Goal: Task Accomplishment & Management: Manage account settings

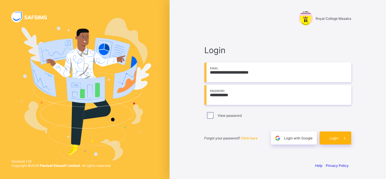
click at [340, 139] on span at bounding box center [344, 137] width 13 height 13
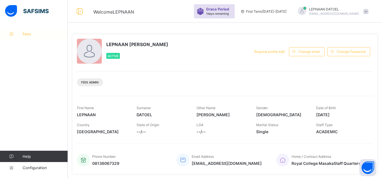
click at [33, 35] on span "Fees" at bounding box center [45, 34] width 45 height 5
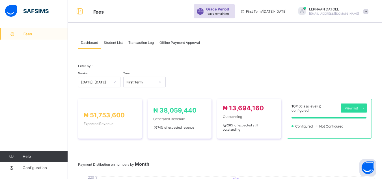
click at [114, 42] on span "Student List" at bounding box center [113, 42] width 19 height 4
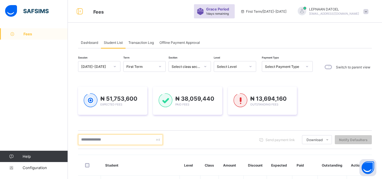
click at [98, 142] on input "text" at bounding box center [120, 139] width 85 height 11
type input "*"
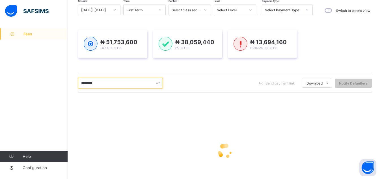
scroll to position [68, 0]
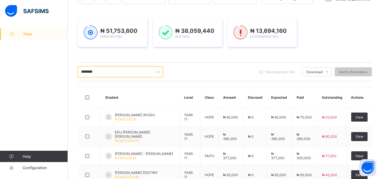
click at [129, 71] on input "********" at bounding box center [120, 71] width 85 height 11
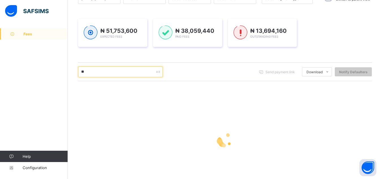
type input "*"
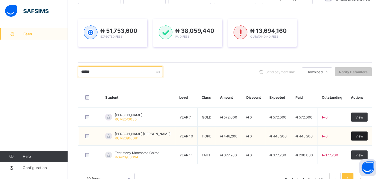
type input "******"
click at [362, 134] on span "View" at bounding box center [359, 136] width 8 height 4
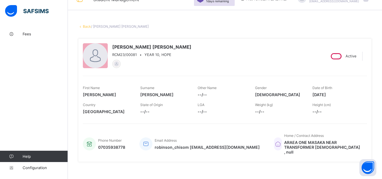
scroll to position [8, 0]
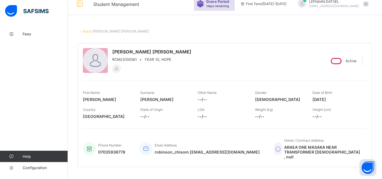
click at [82, 32] on icon at bounding box center [80, 31] width 5 height 4
click at [86, 32] on link "Back" at bounding box center [87, 31] width 8 height 4
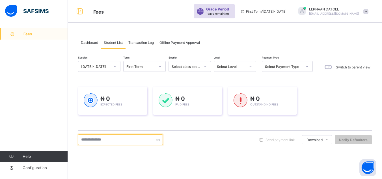
click at [90, 139] on input "text" at bounding box center [120, 139] width 85 height 11
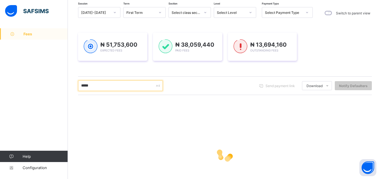
scroll to position [57, 0]
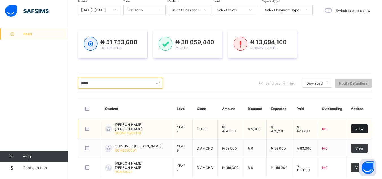
type input "*****"
click at [357, 128] on div "View" at bounding box center [359, 128] width 16 height 9
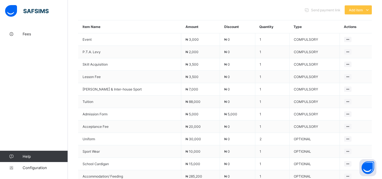
scroll to position [253, 0]
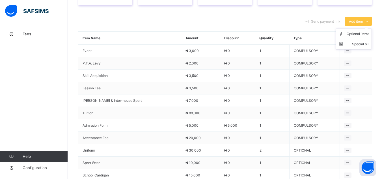
click at [363, 29] on ul "Optional items Special bill" at bounding box center [353, 39] width 36 height 21
click at [363, 31] on div "Optional items" at bounding box center [357, 34] width 23 height 6
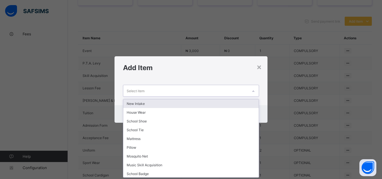
scroll to position [0, 0]
click at [253, 89] on icon at bounding box center [253, 91] width 3 height 6
click at [236, 100] on div "New Intake" at bounding box center [190, 103] width 135 height 9
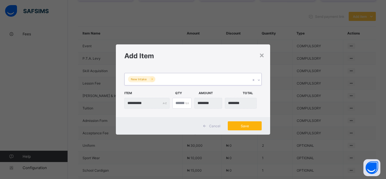
click at [242, 127] on span "Save" at bounding box center [244, 126] width 25 height 4
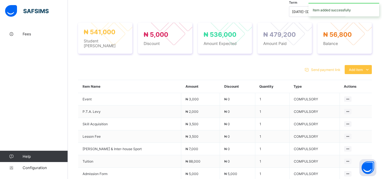
scroll to position [253, 0]
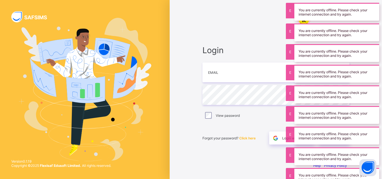
type input "**********"
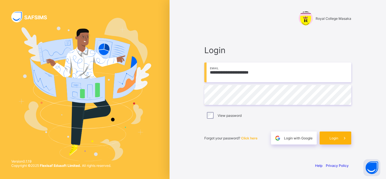
click at [339, 138] on span at bounding box center [344, 137] width 13 height 13
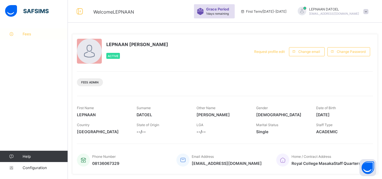
click at [40, 33] on span "Fees" at bounding box center [45, 34] width 45 height 5
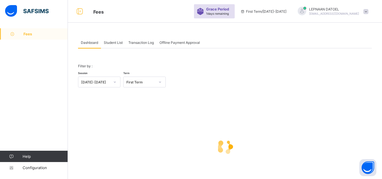
click at [117, 43] on span "Student List" at bounding box center [113, 42] width 19 height 4
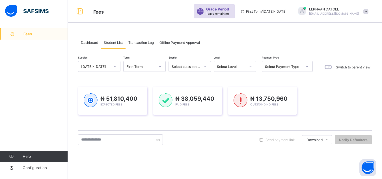
click at [194, 138] on div "Send payment link Download Students Payment Students Payment Status Student Ite…" at bounding box center [225, 139] width 294 height 11
click at [107, 139] on input "text" at bounding box center [120, 139] width 85 height 11
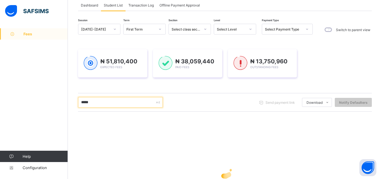
scroll to position [45, 0]
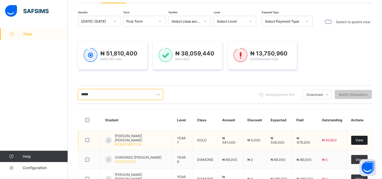
type input "*****"
click at [362, 139] on span "View" at bounding box center [359, 140] width 8 height 4
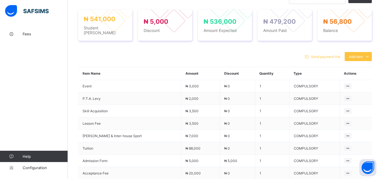
scroll to position [216, 0]
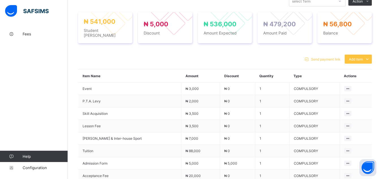
click at [308, 49] on div "Send payment link Add item Optional items Special bill Item Name Amount Discoun…" at bounding box center [225, 172] width 294 height 247
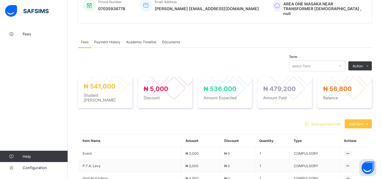
scroll to position [148, 0]
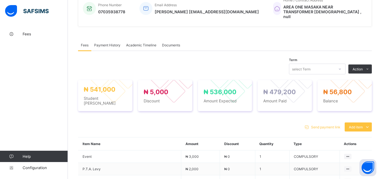
click at [101, 43] on span "Payment History" at bounding box center [107, 45] width 26 height 4
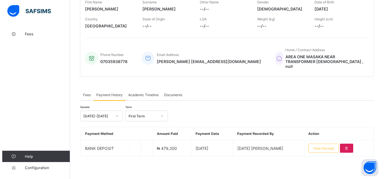
scroll to position [93, 0]
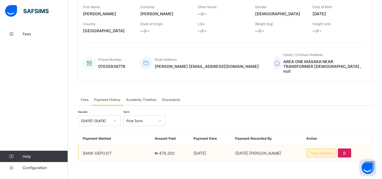
click at [322, 151] on span "View Receipt" at bounding box center [321, 153] width 21 height 4
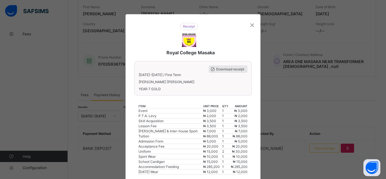
click at [224, 69] on span "Download receipt" at bounding box center [230, 69] width 28 height 4
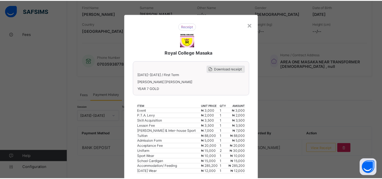
scroll to position [0, 0]
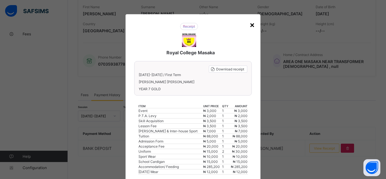
click at [250, 25] on div "×" at bounding box center [252, 25] width 5 height 10
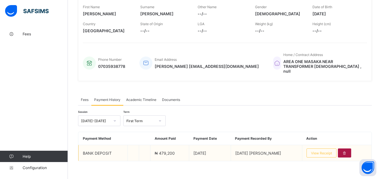
click at [342, 148] on div at bounding box center [344, 152] width 13 height 9
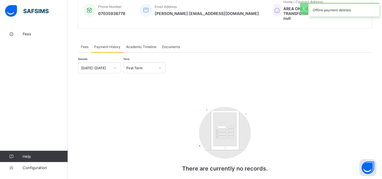
scroll to position [148, 0]
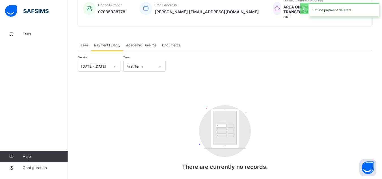
click at [86, 43] on span "Fees" at bounding box center [85, 45] width 8 height 4
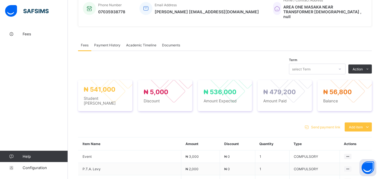
click at [223, 122] on div "Send payment link Add item Optional items Special bill" at bounding box center [225, 126] width 294 height 9
click at [72, 26] on div "× Delete Document This action would delete the document with name: from the sys…" at bounding box center [225, 131] width 314 height 503
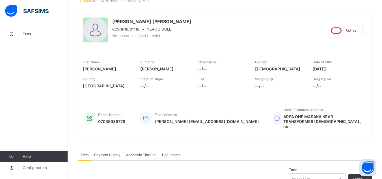
scroll to position [35, 0]
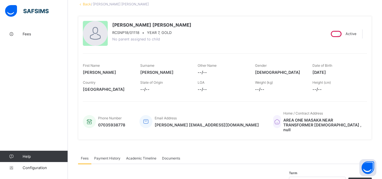
click at [86, 2] on link "Back" at bounding box center [87, 4] width 8 height 4
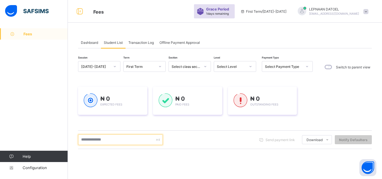
click at [99, 141] on input "text" at bounding box center [120, 139] width 85 height 11
type input "*****"
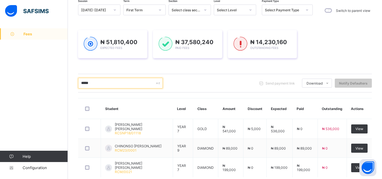
scroll to position [68, 0]
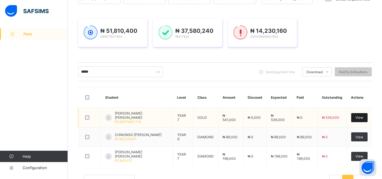
click at [363, 118] on span "View" at bounding box center [359, 117] width 8 height 4
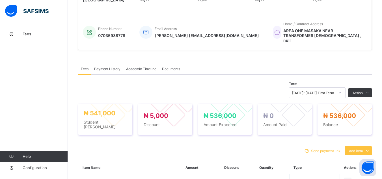
scroll to position [201, 0]
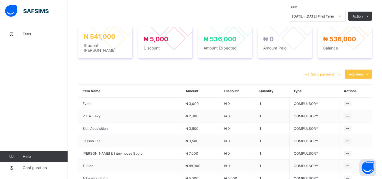
click at [224, 70] on div "Send payment link Add item Optional items Special bill" at bounding box center [225, 74] width 294 height 9
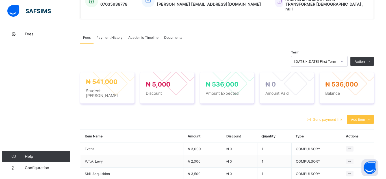
scroll to position [144, 0]
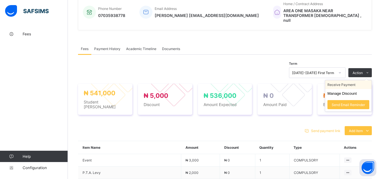
click at [349, 80] on li "Receive Payment" at bounding box center [348, 84] width 46 height 9
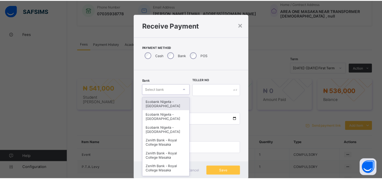
scroll to position [6, 0]
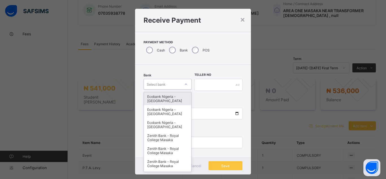
click at [183, 90] on div "option Ecobank Nigeria - Royal College Masaka focused, 1 of 16. 16 results avai…" at bounding box center [168, 84] width 48 height 11
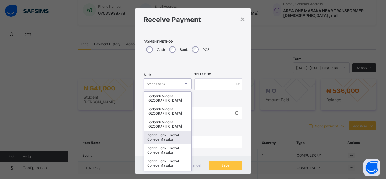
click at [168, 138] on div "Zenith Bank - Royal College Masaka" at bounding box center [167, 137] width 47 height 13
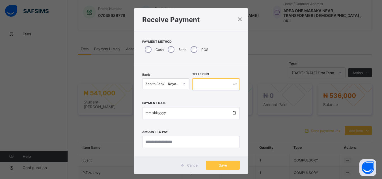
click at [199, 86] on input "text" at bounding box center [215, 84] width 47 height 12
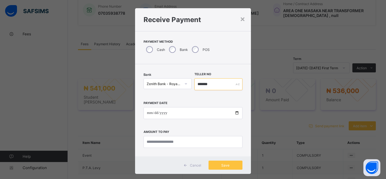
type input "*******"
click at [236, 114] on input "date" at bounding box center [193, 113] width 99 height 12
type input "**********"
click at [153, 144] on input "currency" at bounding box center [193, 142] width 99 height 12
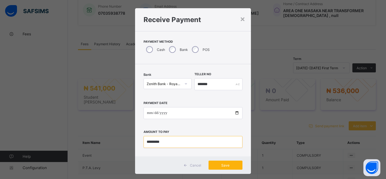
type input "*********"
click at [228, 165] on span "Save" at bounding box center [225, 165] width 25 height 4
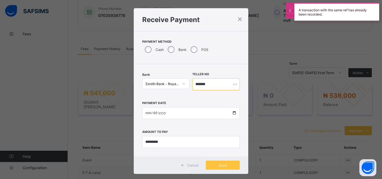
click at [207, 83] on input "*******" at bounding box center [215, 84] width 47 height 12
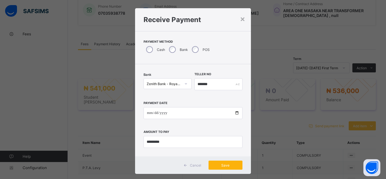
click at [223, 163] on span "Save" at bounding box center [225, 165] width 25 height 4
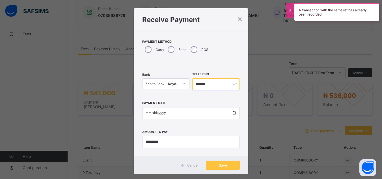
click at [207, 83] on input "*******" at bounding box center [215, 84] width 47 height 12
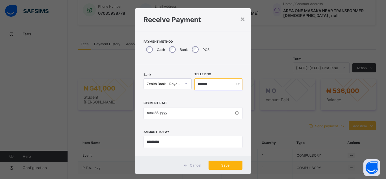
type input "*******"
click at [228, 167] on span "Save" at bounding box center [225, 165] width 25 height 4
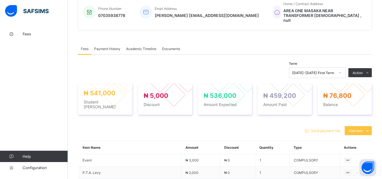
click at [276, 112] on div "₦ 541,000 Student Bill ₦ 5,000 Discount ₦ 536,000 Amount Expected ₦ 459,200 Amo…" at bounding box center [225, 99] width 294 height 42
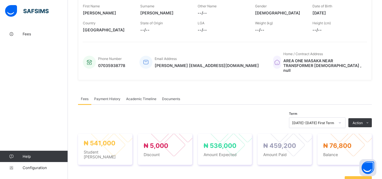
scroll to position [99, 0]
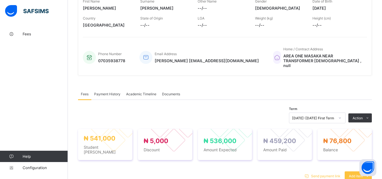
click at [101, 92] on div "Payment History" at bounding box center [107, 93] width 32 height 11
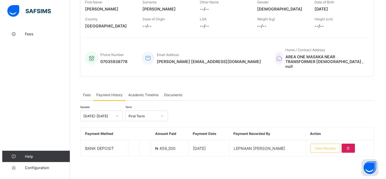
scroll to position [93, 0]
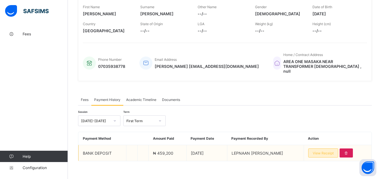
click at [328, 151] on span "View Receipt" at bounding box center [323, 153] width 21 height 4
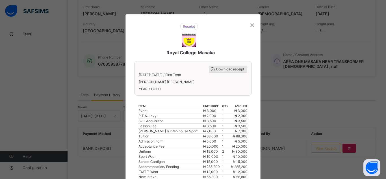
click at [233, 69] on span "Download receipt" at bounding box center [230, 69] width 28 height 4
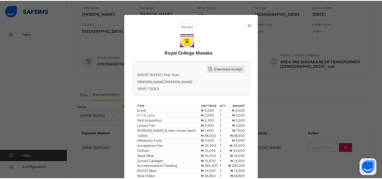
scroll to position [0, 0]
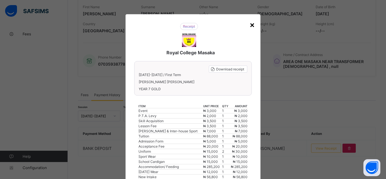
click at [252, 25] on div "×" at bounding box center [252, 25] width 5 height 10
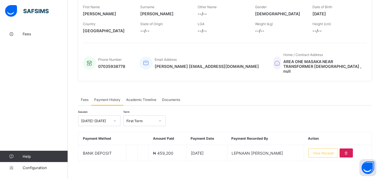
click at [154, 79] on div "ROBINSON EMEKA DAVID RCSNP18/01118 • YEAR 7, GOLD No parent assigned to child A…" at bounding box center [225, 19] width 294 height 132
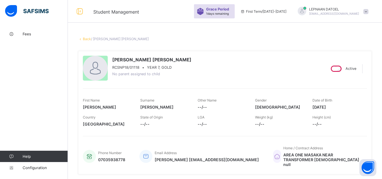
scroll to position [93, 0]
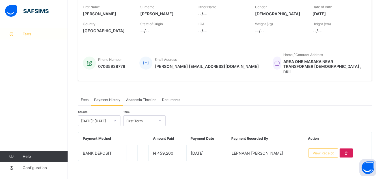
click at [42, 36] on span "Fees" at bounding box center [45, 34] width 45 height 5
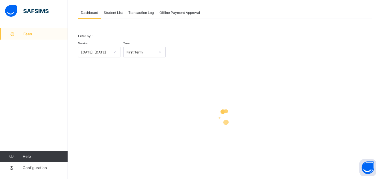
click at [114, 13] on span "Student List" at bounding box center [113, 12] width 19 height 4
